Goal: Transaction & Acquisition: Download file/media

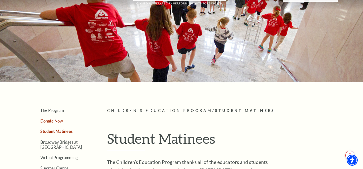
scroll to position [32, 0]
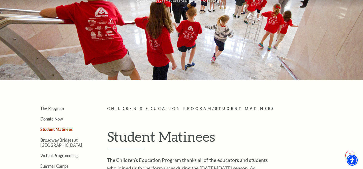
click at [44, 128] on link "Student Matinees" at bounding box center [56, 129] width 32 height 5
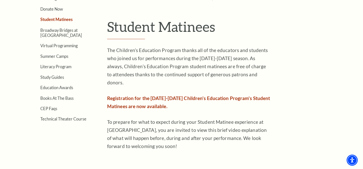
scroll to position [143, 0]
click at [48, 77] on link "Study Guides" at bounding box center [52, 76] width 24 height 5
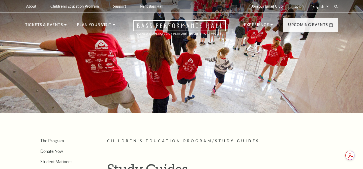
click at [48, 77] on div at bounding box center [181, 55] width 363 height 116
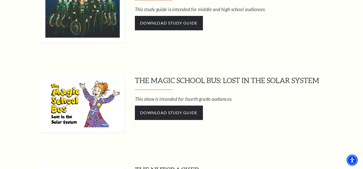
scroll to position [396, 0]
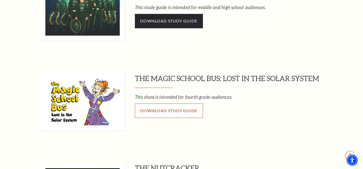
click at [141, 107] on link "Download Study Guide" at bounding box center [169, 110] width 68 height 14
